Goal: Check status: Check status

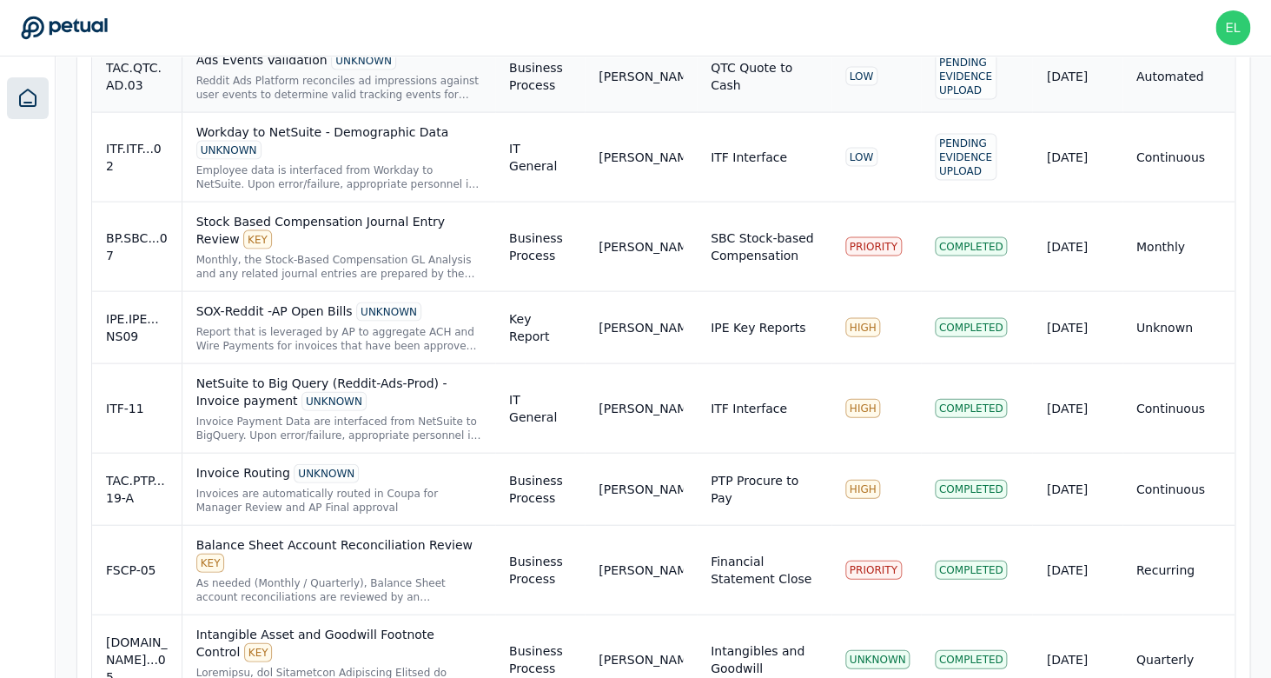
scroll to position [1266, 0]
click at [433, 392] on div "NetSuite to Big Query (Reddit-Ads-Prod) - Invoice payment UNKNOWN" at bounding box center [338, 391] width 285 height 36
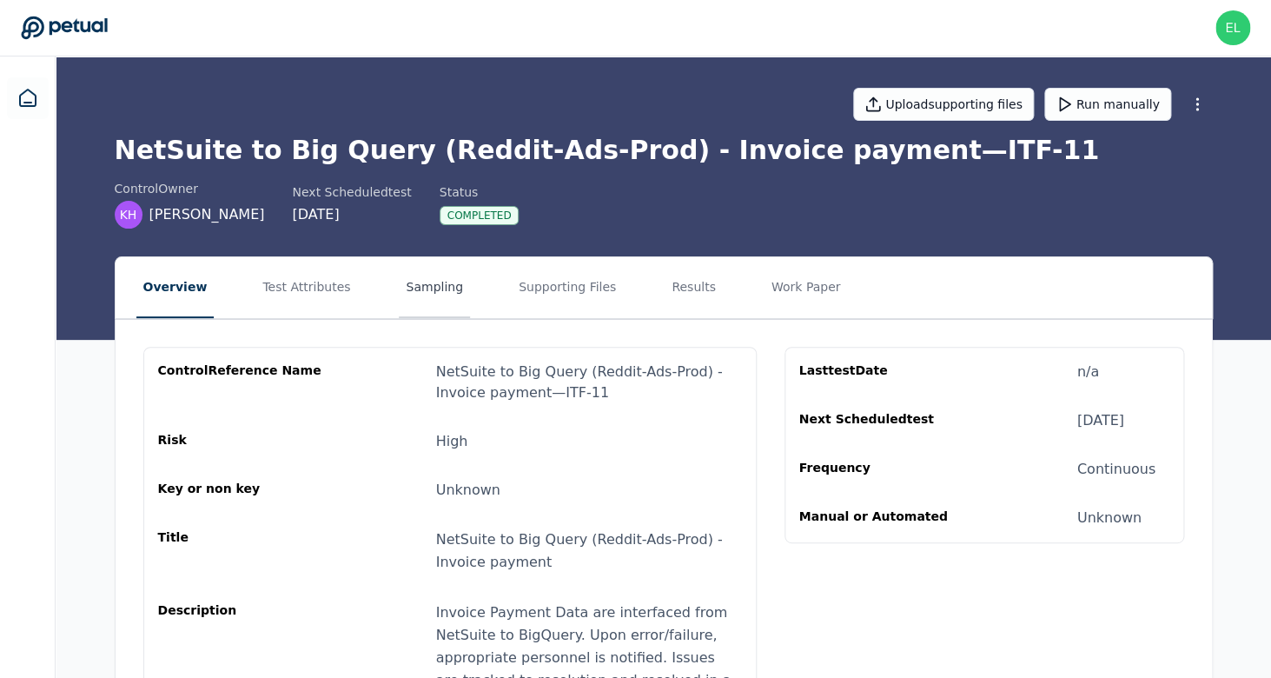
click at [438, 293] on button "Sampling" at bounding box center [434, 287] width 71 height 61
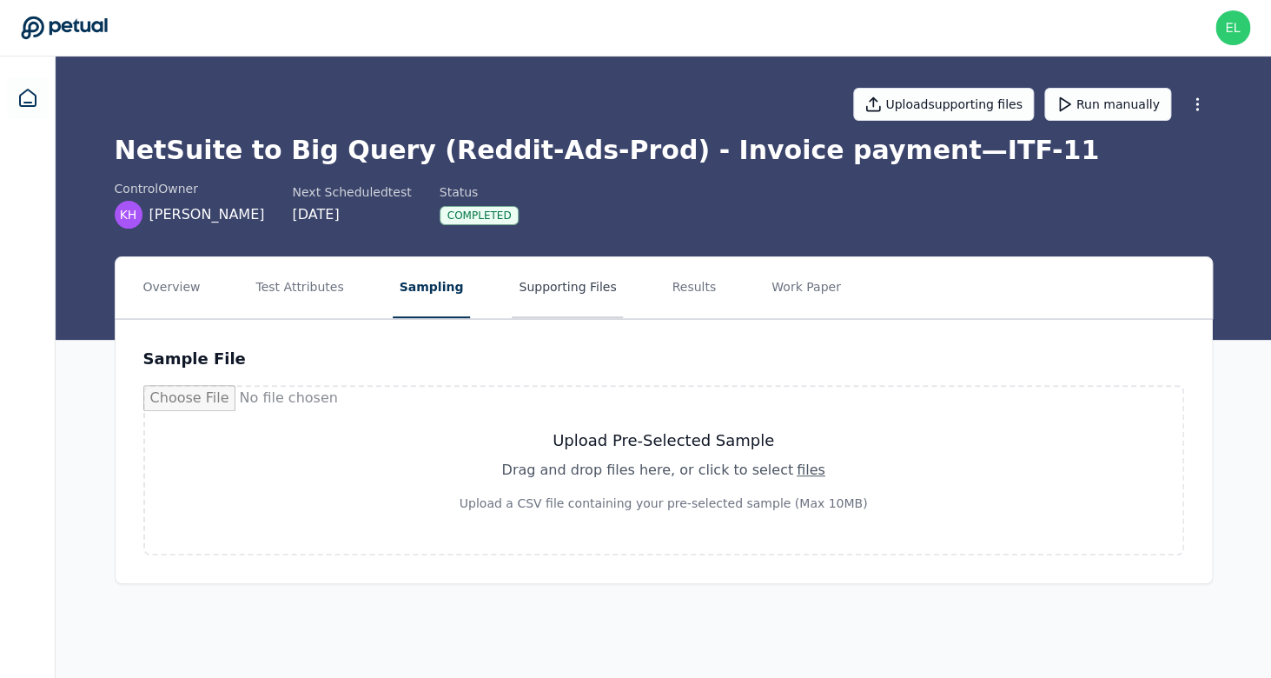
click at [559, 293] on button "Supporting Files" at bounding box center [567, 287] width 111 height 61
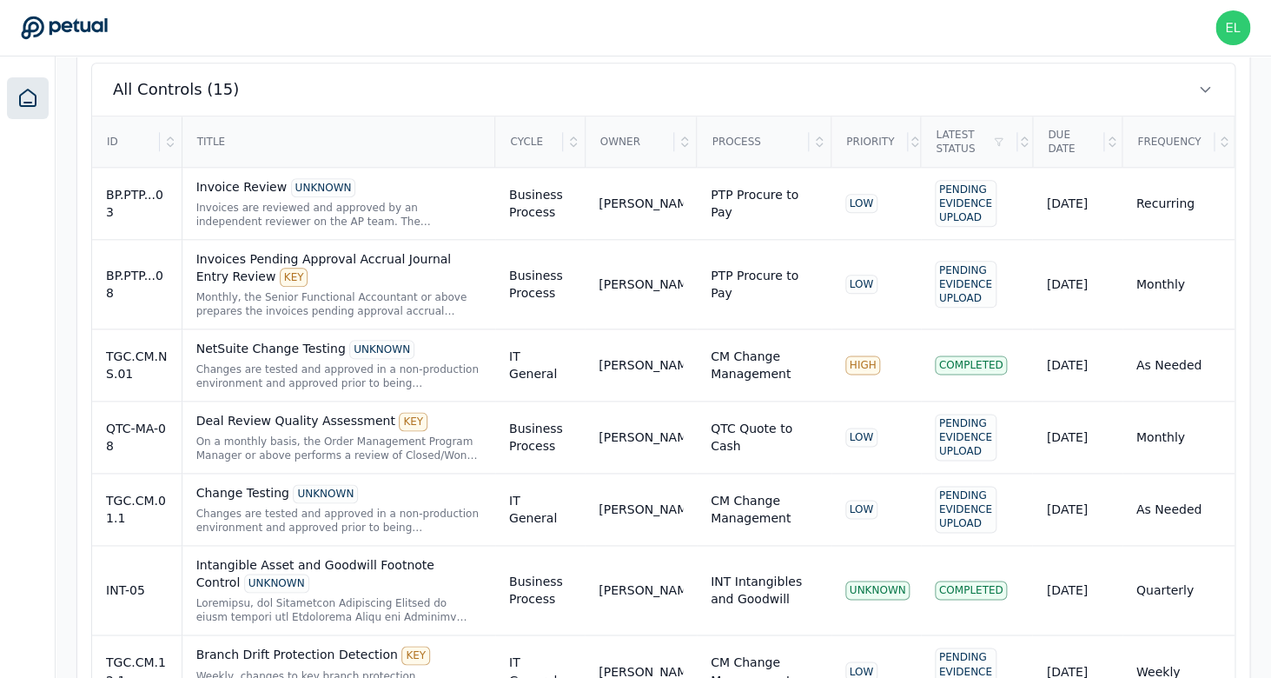
scroll to position [596, 0]
click at [309, 360] on div "NetSuite Change Testing UNKNOWN Changes are tested and approved in a non-produc…" at bounding box center [338, 366] width 285 height 50
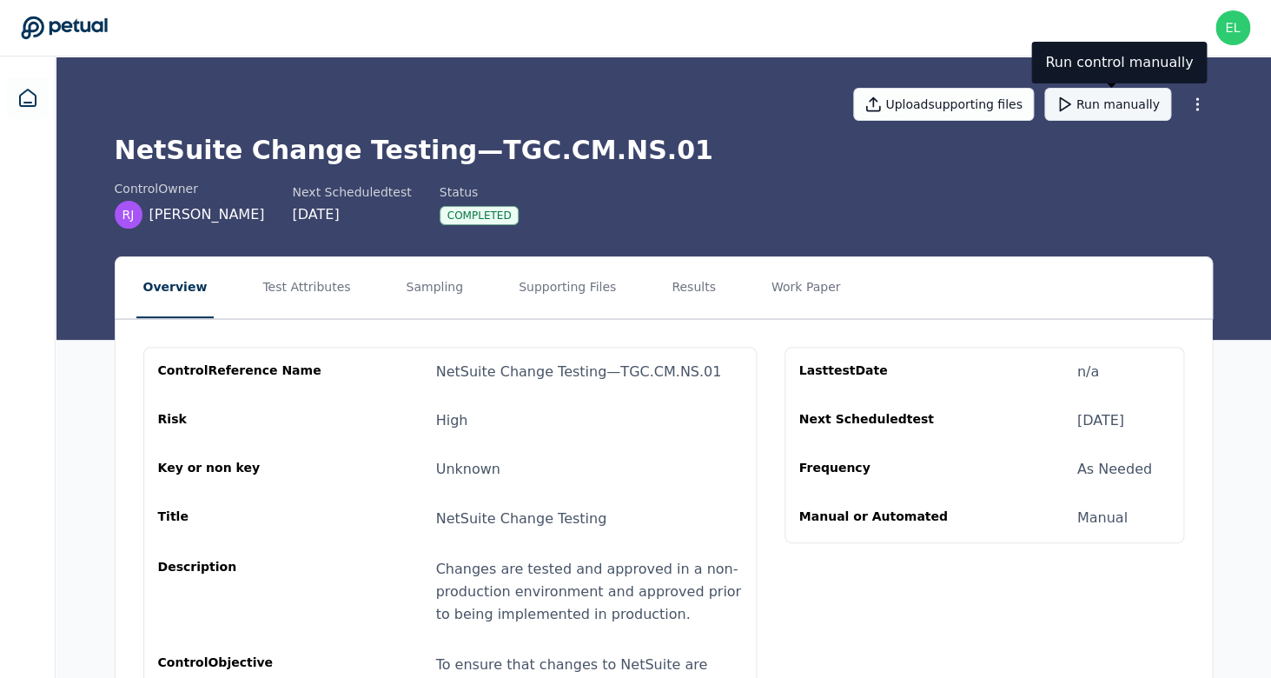
click at [1088, 112] on button "Run manually" at bounding box center [1107, 104] width 127 height 33
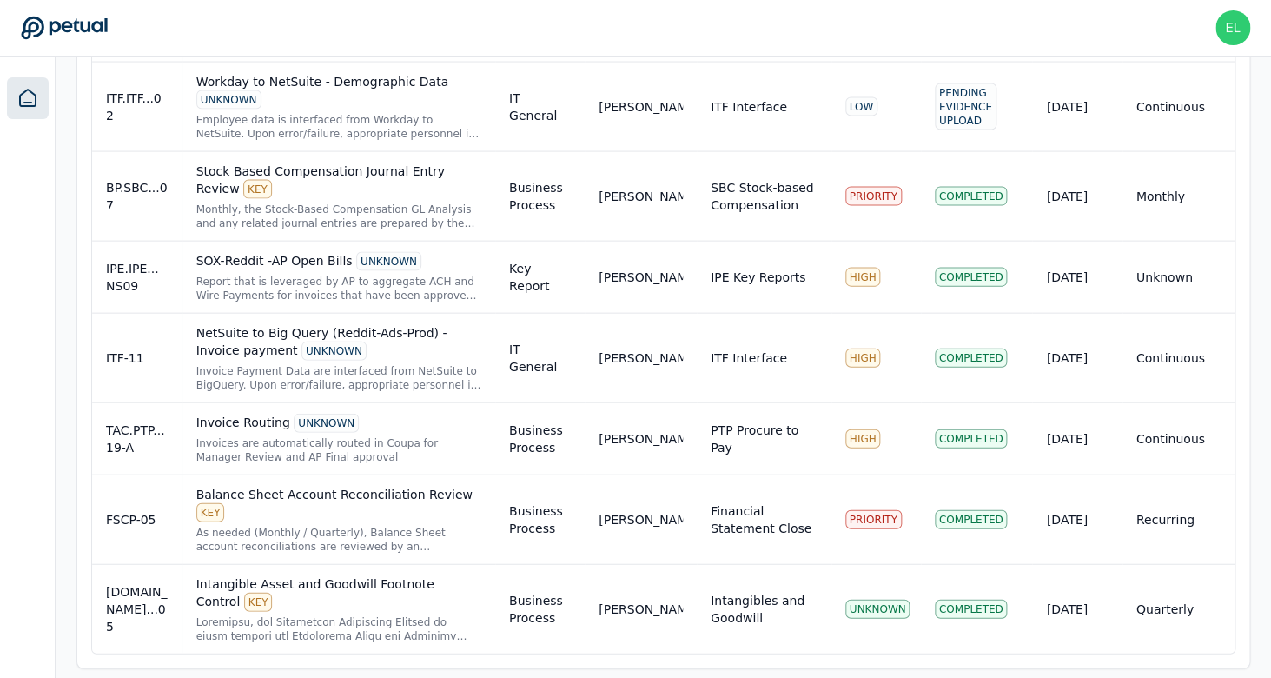
scroll to position [1325, 0]
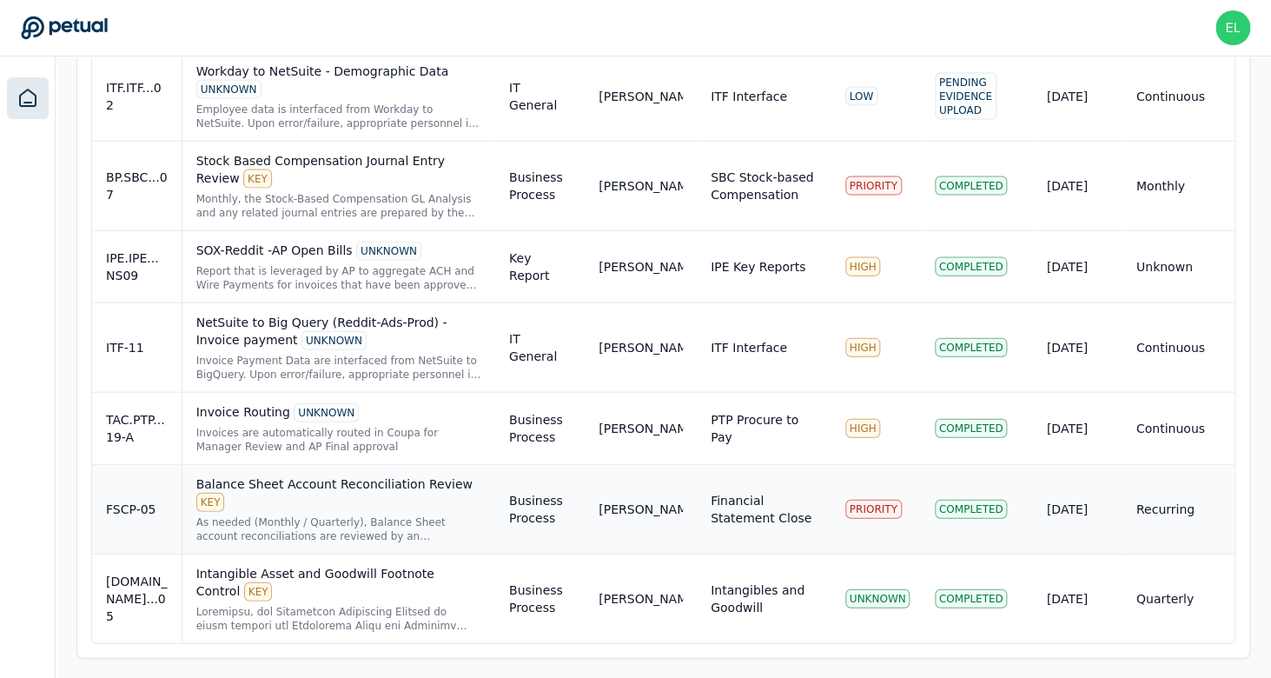
click at [358, 513] on div "Balance Sheet Account Reconciliation Review KEY As needed (Monthly / Quarterly)…" at bounding box center [338, 509] width 285 height 68
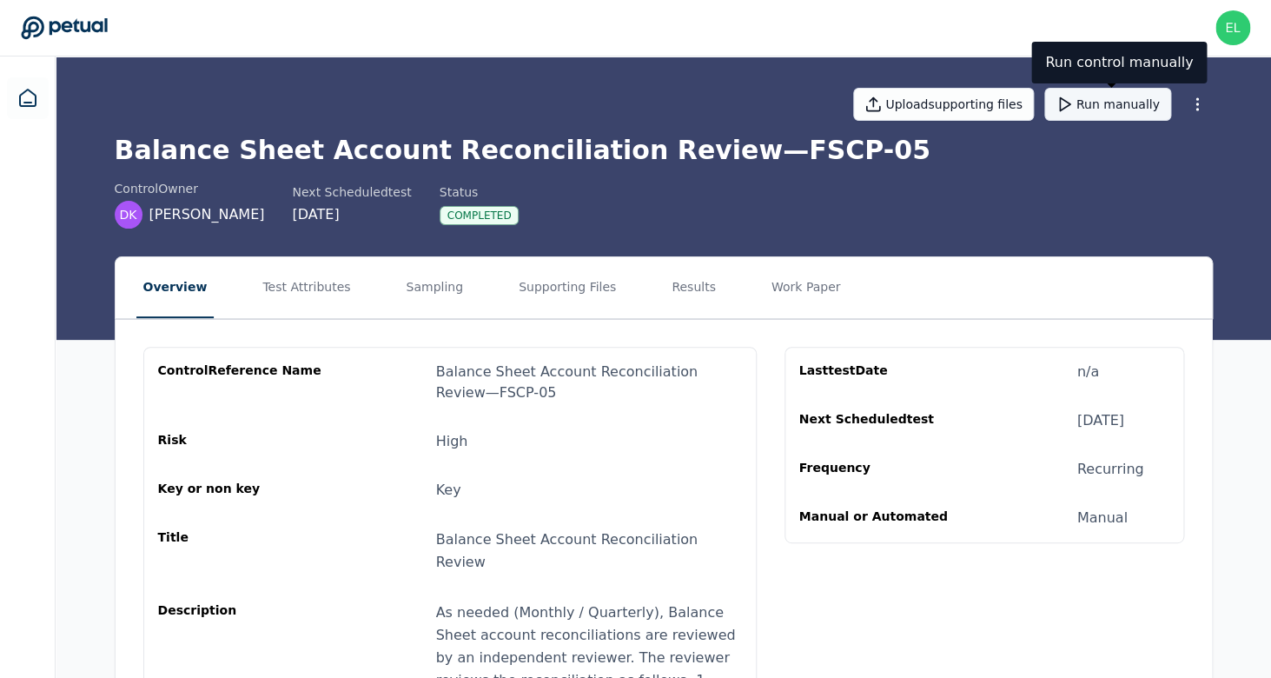
click at [1092, 113] on button "Run manually" at bounding box center [1107, 104] width 127 height 33
